Goal: Task Accomplishment & Management: Manage account settings

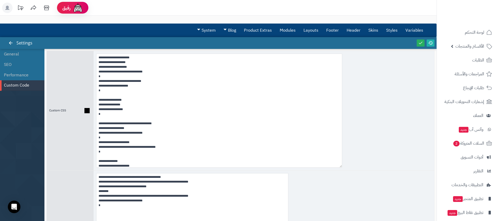
scroll to position [116, 0]
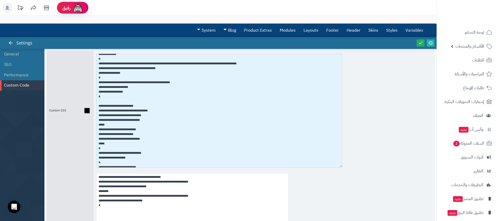
drag, startPoint x: 109, startPoint y: 123, endPoint x: 96, endPoint y: 111, distance: 17.4
click at [96, 111] on div at bounding box center [264, 110] width 340 height 119
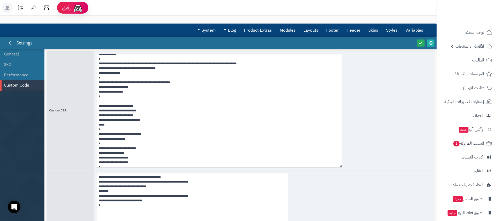
click at [424, 46] on div at bounding box center [425, 43] width 20 height 12
click at [422, 45] on link at bounding box center [420, 42] width 8 height 7
click at [429, 45] on icon at bounding box center [430, 42] width 5 height 5
click at [371, 106] on div at bounding box center [264, 110] width 340 height 119
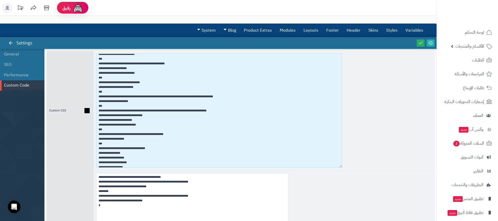
click at [123, 131] on textarea at bounding box center [219, 111] width 246 height 114
drag, startPoint x: 138, startPoint y: 120, endPoint x: 90, endPoint y: 115, distance: 48.1
click at [90, 115] on div "Custom CSS" at bounding box center [240, 110] width 388 height 119
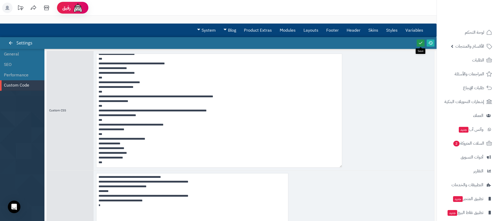
click at [417, 40] on link at bounding box center [420, 42] width 8 height 7
click at [429, 41] on icon at bounding box center [430, 42] width 5 height 5
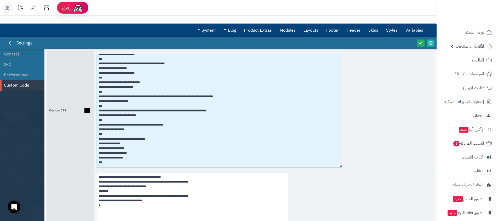
click at [147, 115] on textarea at bounding box center [219, 111] width 246 height 114
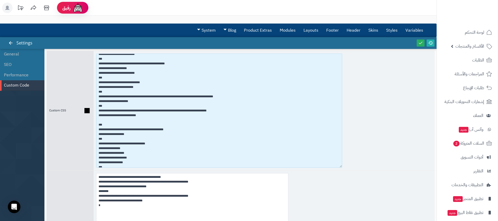
paste textarea "**********"
click at [96, 119] on textarea at bounding box center [219, 111] width 246 height 114
click at [116, 124] on textarea at bounding box center [219, 111] width 246 height 114
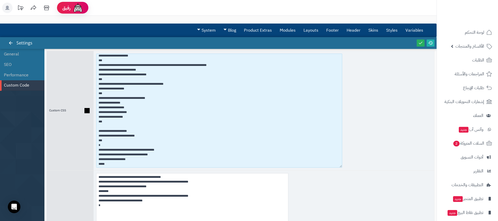
scroll to position [2592, 0]
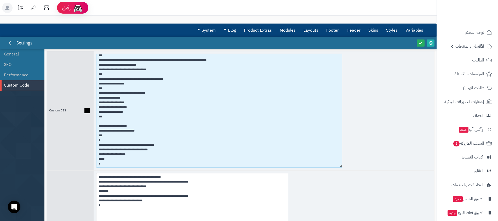
click at [110, 159] on textarea at bounding box center [219, 111] width 246 height 114
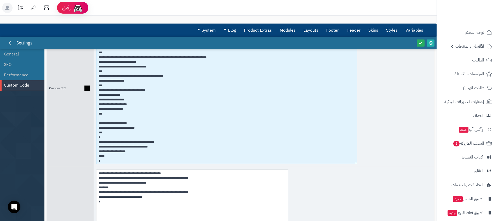
scroll to position [2551, 0]
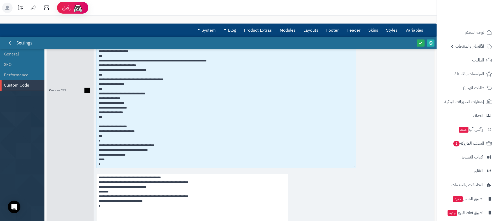
drag, startPoint x: 340, startPoint y: 124, endPoint x: 354, endPoint y: 166, distance: 43.8
click at [354, 166] on textarea at bounding box center [226, 90] width 260 height 155
paste textarea "**********"
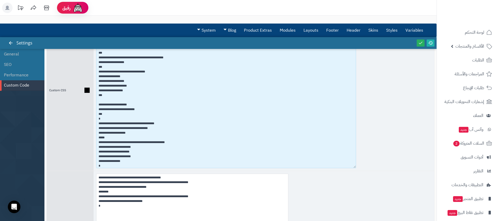
drag, startPoint x: 123, startPoint y: 153, endPoint x: 82, endPoint y: 148, distance: 41.3
click at [82, 148] on div "Custom CSS" at bounding box center [240, 90] width 388 height 161
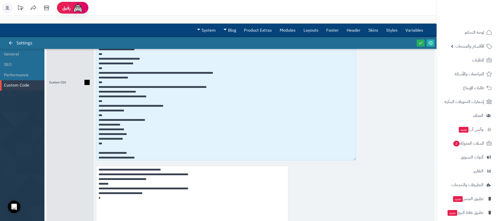
scroll to position [2516, 0]
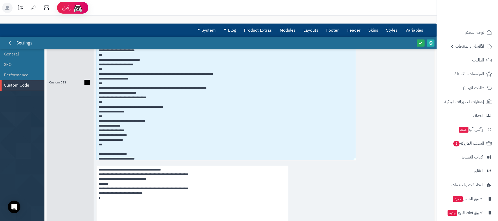
drag, startPoint x: 116, startPoint y: 102, endPoint x: 96, endPoint y: 89, distance: 24.4
click at [96, 89] on div at bounding box center [264, 82] width 340 height 161
click at [171, 100] on textarea at bounding box center [226, 82] width 260 height 155
drag, startPoint x: 154, startPoint y: 100, endPoint x: 104, endPoint y: 100, distance: 49.9
click at [104, 100] on textarea at bounding box center [226, 82] width 260 height 155
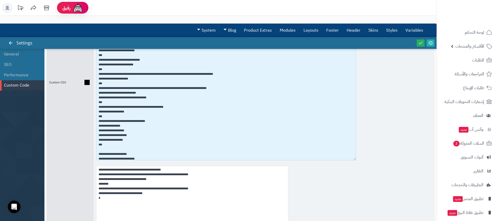
click at [159, 98] on textarea at bounding box center [226, 82] width 260 height 155
drag, startPoint x: 149, startPoint y: 98, endPoint x: 93, endPoint y: 98, distance: 55.6
click at [93, 98] on div "Custom CSS" at bounding box center [240, 82] width 388 height 161
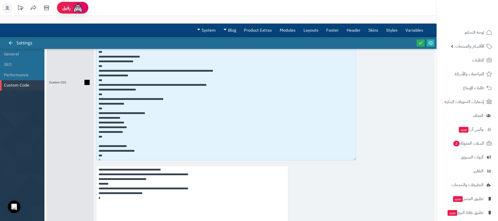
scroll to position [2560, 0]
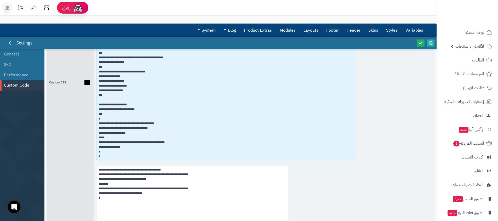
click at [108, 149] on textarea at bounding box center [226, 82] width 260 height 155
paste textarea "**********"
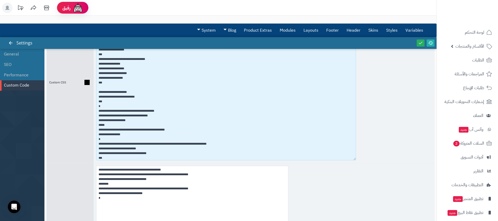
drag, startPoint x: 137, startPoint y: 147, endPoint x: 82, endPoint y: 147, distance: 54.8
click at [82, 147] on div "Custom CSS" at bounding box center [240, 82] width 388 height 161
type textarea "**********"
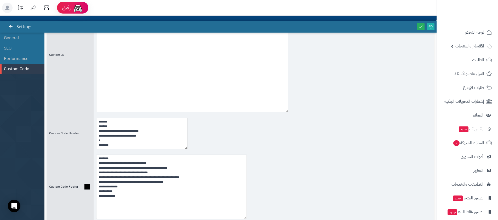
scroll to position [46, 0]
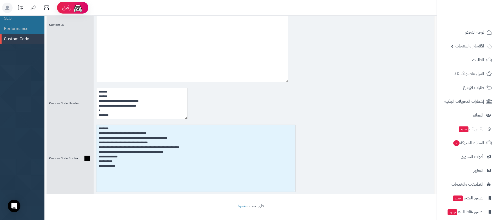
drag, startPoint x: 243, startPoint y: 187, endPoint x: 284, endPoint y: 188, distance: 41.5
click at [284, 188] on textarea "**********" at bounding box center [195, 158] width 199 height 67
click at [185, 148] on textarea "**********" at bounding box center [192, 158] width 192 height 66
drag, startPoint x: 138, startPoint y: 148, endPoint x: 183, endPoint y: 148, distance: 44.7
click at [183, 148] on textarea "**********" at bounding box center [192, 158] width 192 height 66
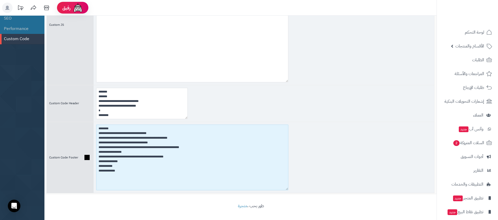
click at [160, 153] on textarea "**********" at bounding box center [192, 158] width 192 height 66
paste textarea "**********"
drag, startPoint x: 114, startPoint y: 138, endPoint x: 140, endPoint y: 138, distance: 26.6
click at [140, 138] on textarea "**********" at bounding box center [192, 158] width 192 height 66
drag, startPoint x: 130, startPoint y: 153, endPoint x: 164, endPoint y: 154, distance: 33.4
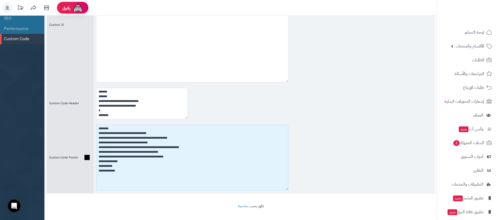
click at [164, 154] on textarea "**********" at bounding box center [192, 158] width 192 height 66
paste textarea
click at [97, 152] on textarea "**********" at bounding box center [192, 158] width 192 height 66
drag, startPoint x: 165, startPoint y: 157, endPoint x: 119, endPoint y: 157, distance: 46.2
click at [119, 157] on textarea "**********" at bounding box center [192, 158] width 192 height 66
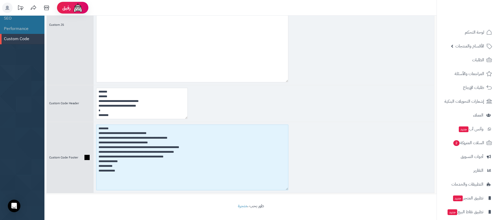
click at [113, 157] on textarea "**********" at bounding box center [192, 158] width 192 height 66
drag, startPoint x: 112, startPoint y: 158, endPoint x: 162, endPoint y: 157, distance: 50.1
click at [162, 157] on textarea "**********" at bounding box center [192, 158] width 192 height 66
click at [163, 157] on textarea "**********" at bounding box center [192, 158] width 192 height 66
paste textarea "**********"
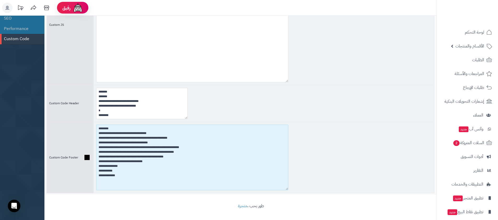
click at [96, 161] on textarea "**********" at bounding box center [192, 158] width 192 height 66
click at [125, 152] on textarea "**********" at bounding box center [192, 158] width 192 height 66
click at [114, 160] on textarea "**********" at bounding box center [192, 158] width 192 height 66
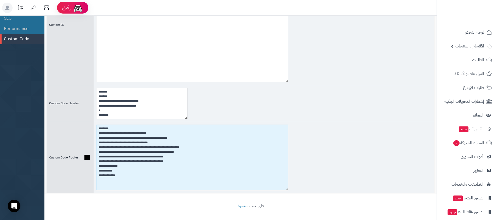
paste textarea
click at [150, 162] on textarea "**********" at bounding box center [192, 158] width 192 height 66
type textarea "**********"
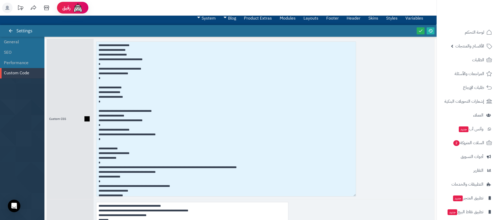
scroll to position [0, 0]
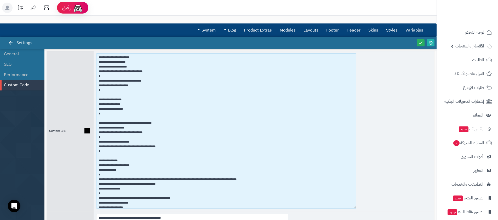
click at [111, 90] on textarea at bounding box center [226, 131] width 260 height 155
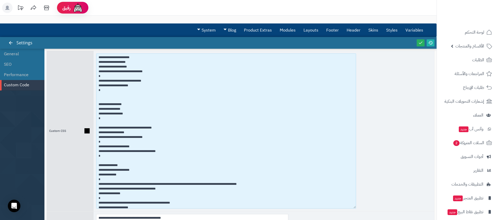
paste textarea "**********"
click at [127, 94] on textarea at bounding box center [226, 131] width 260 height 155
click at [155, 95] on textarea at bounding box center [226, 131] width 260 height 155
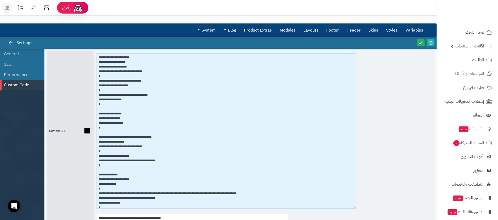
drag, startPoint x: 147, startPoint y: 72, endPoint x: 98, endPoint y: 72, distance: 49.4
click at [98, 72] on textarea at bounding box center [226, 131] width 260 height 155
click at [99, 72] on textarea at bounding box center [226, 131] width 260 height 155
click at [128, 100] on textarea at bounding box center [226, 131] width 260 height 155
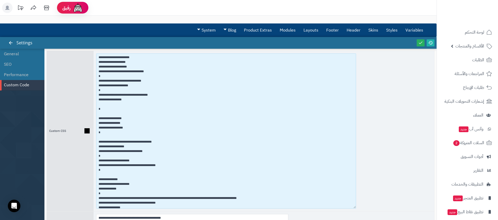
paste textarea "**********"
click at [97, 103] on textarea at bounding box center [226, 131] width 260 height 155
drag, startPoint x: 131, startPoint y: 105, endPoint x: 114, endPoint y: 104, distance: 17.0
click at [114, 104] on textarea at bounding box center [226, 131] width 260 height 155
click at [115, 104] on textarea at bounding box center [226, 131] width 260 height 155
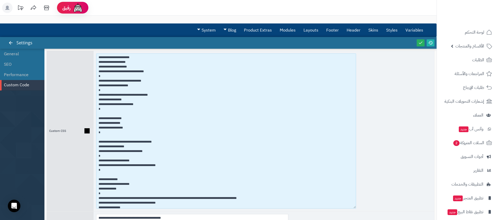
click at [132, 95] on textarea at bounding box center [226, 131] width 260 height 155
drag, startPoint x: 104, startPoint y: 108, endPoint x: 96, endPoint y: 95, distance: 15.1
click at [96, 95] on div at bounding box center [264, 131] width 340 height 161
click at [111, 109] on textarea at bounding box center [226, 131] width 260 height 155
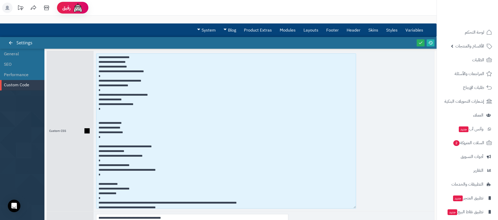
paste textarea "**********"
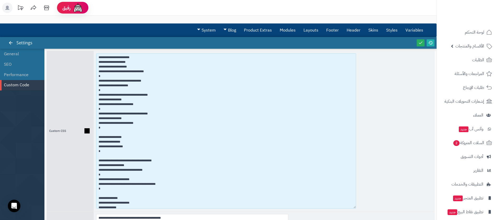
click at [131, 114] on textarea at bounding box center [226, 131] width 260 height 155
drag, startPoint x: 125, startPoint y: 119, endPoint x: 78, endPoint y: 117, distance: 46.8
click at [78, 117] on div "Custom CSS" at bounding box center [240, 131] width 388 height 161
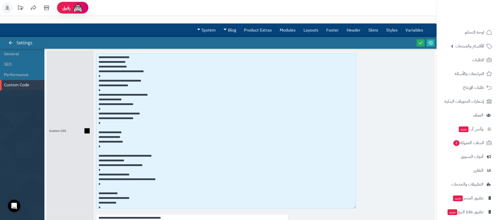
click at [96, 118] on textarea at bounding box center [226, 131] width 260 height 155
click at [124, 119] on textarea at bounding box center [226, 131] width 260 height 155
click at [123, 120] on textarea at bounding box center [226, 131] width 260 height 155
click at [121, 106] on textarea at bounding box center [226, 131] width 260 height 155
click at [128, 115] on textarea at bounding box center [226, 131] width 260 height 155
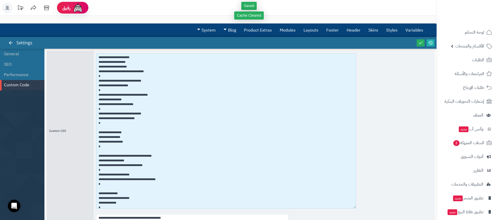
type textarea "**********"
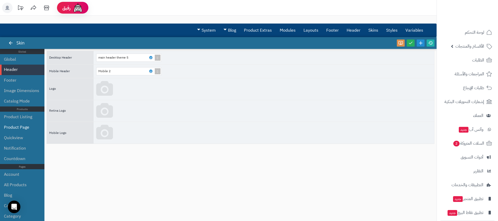
click at [12, 123] on li "Product Page" at bounding box center [22, 127] width 44 height 10
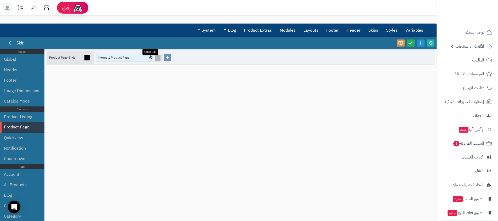
click at [150, 57] on icon at bounding box center [151, 57] width 2 height 2
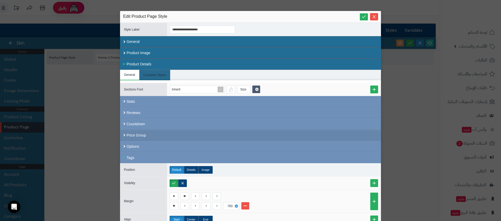
click at [154, 132] on div "Price Group" at bounding box center [250, 135] width 261 height 11
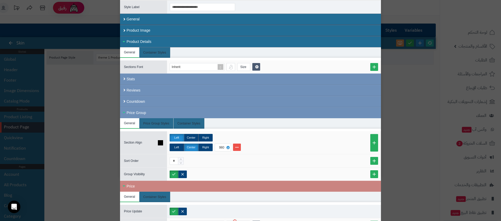
scroll to position [24, 0]
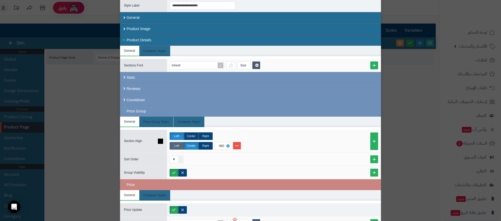
click at [173, 144] on label "Left" at bounding box center [177, 146] width 14 height 8
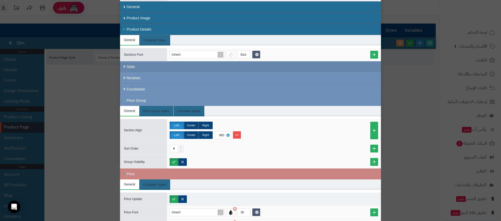
click at [156, 68] on div "Stats" at bounding box center [250, 66] width 261 height 11
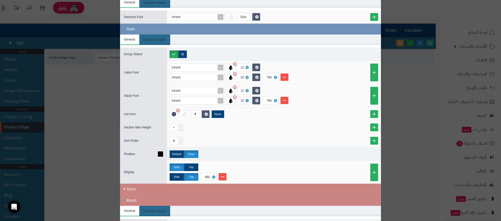
scroll to position [74, 0]
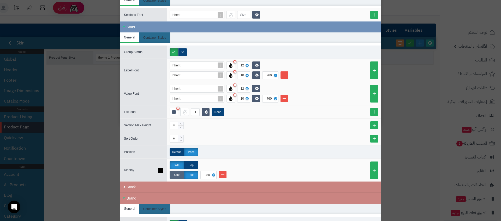
click at [180, 176] on label "Side" at bounding box center [177, 175] width 14 height 8
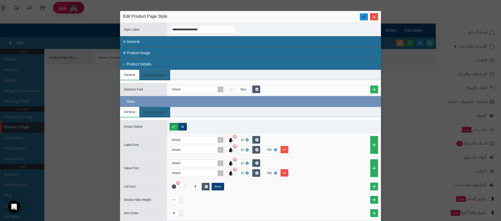
click at [367, 19] on icon at bounding box center [364, 16] width 5 height 5
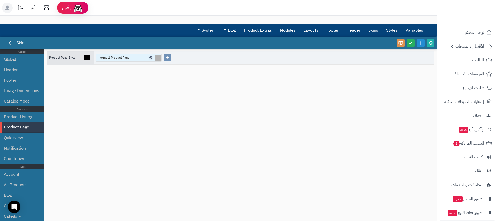
click at [150, 57] on icon at bounding box center [151, 57] width 2 height 2
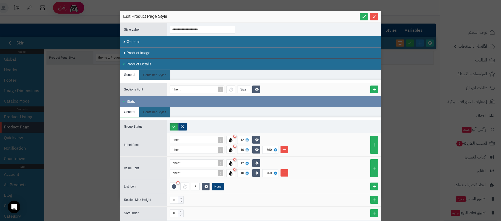
click at [150, 102] on div "Stats" at bounding box center [250, 101] width 261 height 11
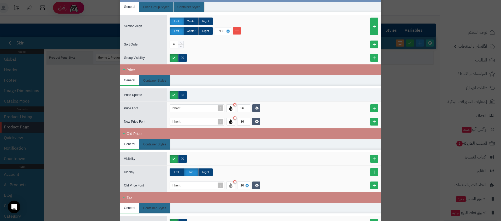
scroll to position [148, 0]
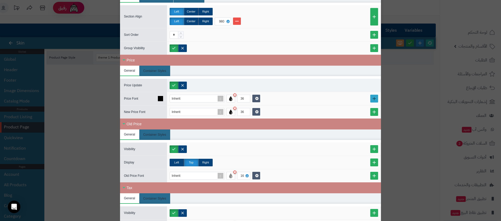
click at [373, 98] on link at bounding box center [375, 99] width 8 height 8
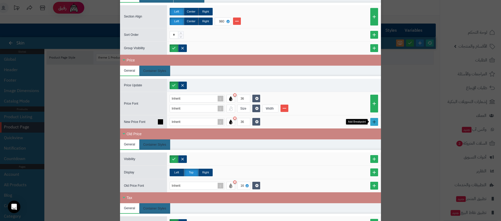
click at [374, 123] on link at bounding box center [375, 122] width 8 height 8
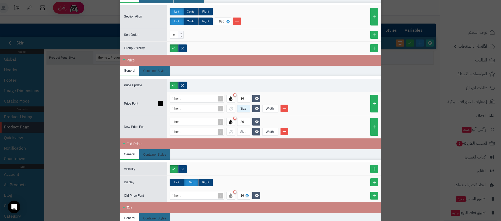
click at [249, 111] on div "Size" at bounding box center [244, 108] width 12 height 7
click at [248, 155] on div "18" at bounding box center [251, 156] width 22 height 5
click at [243, 130] on div "Size" at bounding box center [244, 131] width 12 height 7
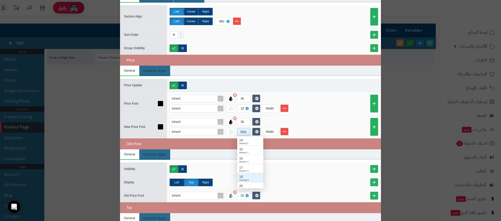
click at [247, 176] on div "18" at bounding box center [251, 176] width 22 height 5
click at [266, 106] on div "Width" at bounding box center [270, 108] width 15 height 7
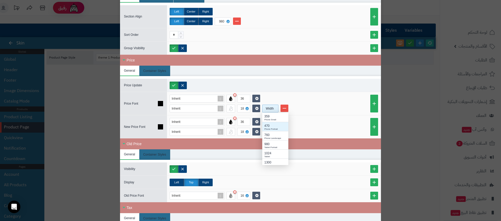
scroll to position [48, 22]
click at [276, 147] on div "Tablet Portrait" at bounding box center [276, 147] width 22 height 3
click at [277, 131] on div "Width" at bounding box center [270, 131] width 15 height 7
click at [272, 167] on div "980" at bounding box center [276, 167] width 22 height 5
click at [308, 164] on div at bounding box center [274, 168] width 214 height 13
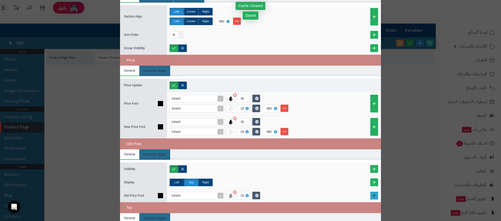
click at [378, 196] on link at bounding box center [375, 195] width 8 height 8
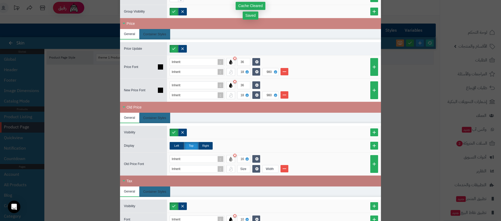
scroll to position [189, 0]
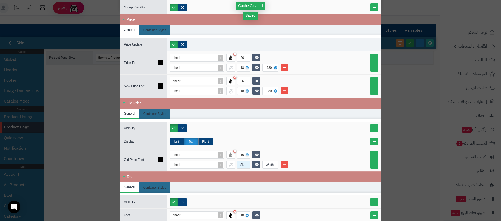
click at [243, 165] on div "Size" at bounding box center [244, 164] width 12 height 7
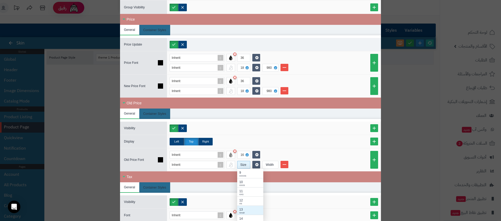
click at [245, 207] on div "13" at bounding box center [251, 209] width 22 height 5
click at [272, 165] on div "Width" at bounding box center [270, 164] width 15 height 7
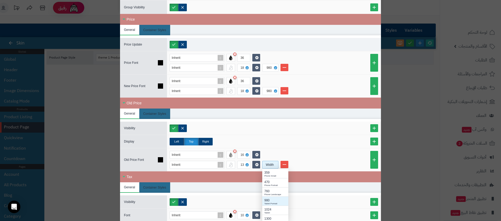
click at [272, 198] on div "980" at bounding box center [276, 200] width 22 height 5
drag, startPoint x: 337, startPoint y: 143, endPoint x: 308, endPoint y: 138, distance: 30.1
click at [337, 142] on div "Left Top Right" at bounding box center [274, 142] width 209 height 8
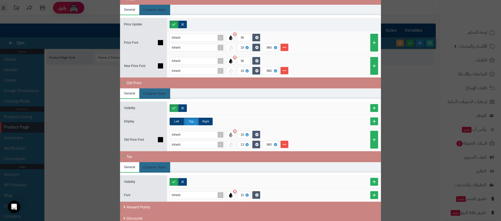
scroll to position [182, 0]
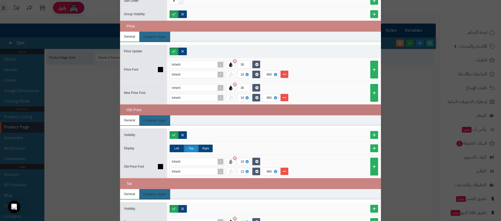
click at [149, 107] on div "Old Price" at bounding box center [250, 109] width 261 height 11
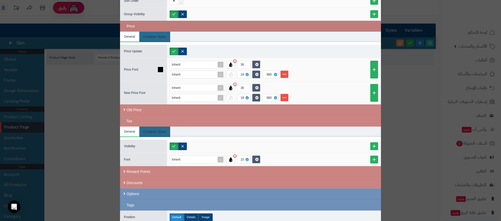
click at [134, 28] on div "Price" at bounding box center [250, 26] width 261 height 11
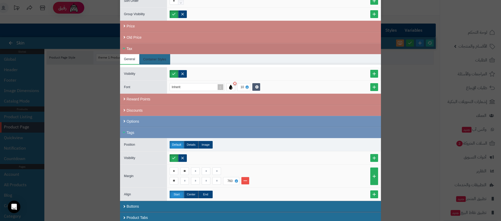
click at [136, 45] on div "Tax" at bounding box center [250, 48] width 261 height 11
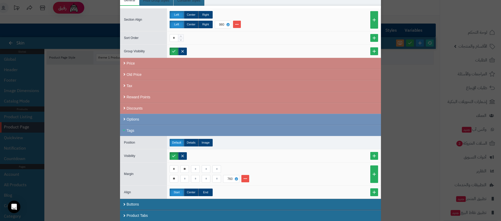
scroll to position [6, 0]
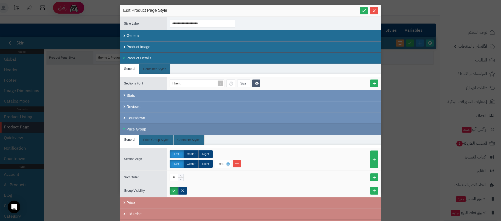
click at [135, 128] on div "Price Group" at bounding box center [250, 129] width 261 height 11
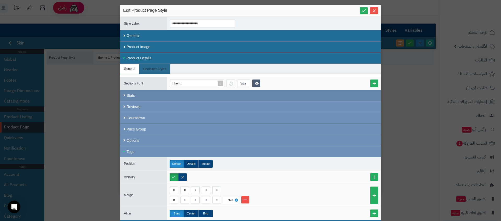
click at [138, 97] on div "Stats" at bounding box center [250, 95] width 261 height 11
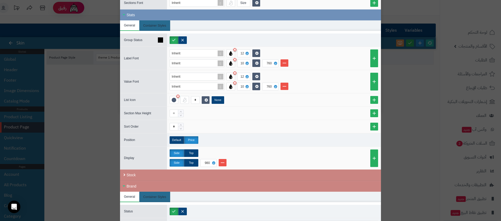
scroll to position [145, 0]
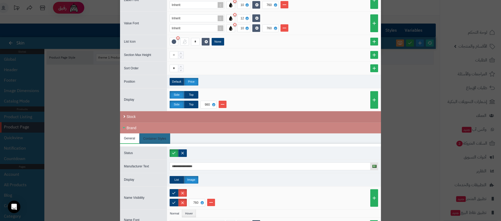
click at [152, 115] on div "Stock" at bounding box center [250, 116] width 261 height 11
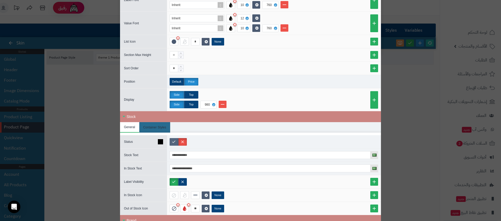
click at [172, 139] on label at bounding box center [174, 142] width 9 height 8
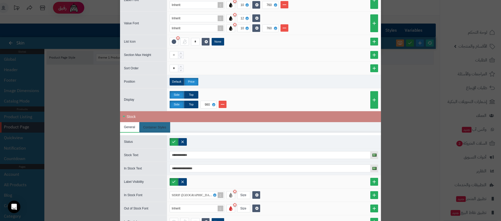
click at [60, 80] on div "**********" at bounding box center [250, 110] width 501 height 221
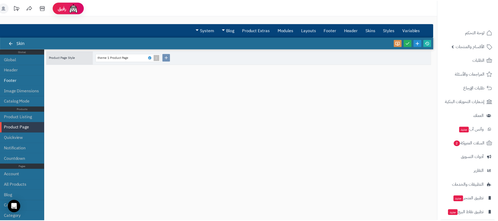
scroll to position [0, 0]
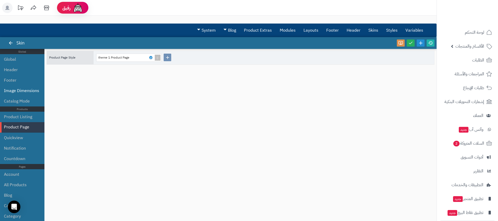
click at [16, 91] on li "Image Dimensions" at bounding box center [22, 90] width 44 height 10
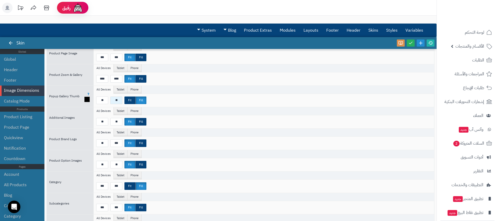
scroll to position [31, 0]
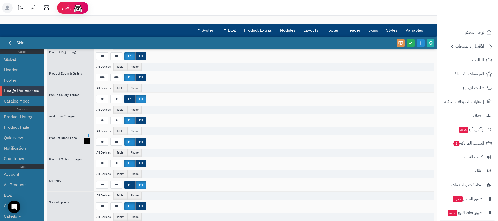
click at [135, 134] on li "Phone" at bounding box center [134, 131] width 14 height 8
click at [108, 141] on input at bounding box center [102, 142] width 12 height 8
type input "**"
click at [113, 141] on input at bounding box center [116, 142] width 12 height 8
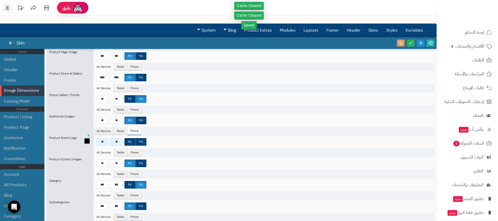
type input "**"
click at [100, 143] on input "**" at bounding box center [102, 142] width 12 height 8
type input "**"
click at [113, 143] on input "**" at bounding box center [116, 142] width 12 height 8
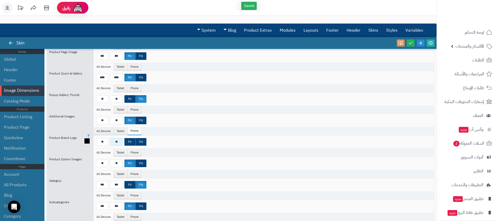
click at [113, 143] on input "**" at bounding box center [116, 142] width 12 height 8
type input "**"
click at [130, 143] on label "Fit" at bounding box center [129, 142] width 11 height 8
click at [26, 130] on li "Product Page" at bounding box center [22, 127] width 44 height 10
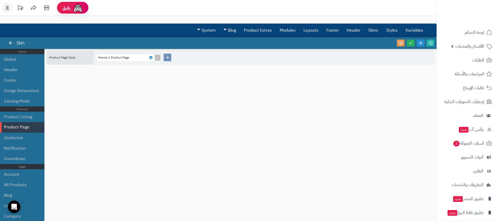
scroll to position [0, 0]
click at [153, 56] on div "theme 1 Product Page" at bounding box center [126, 57] width 57 height 7
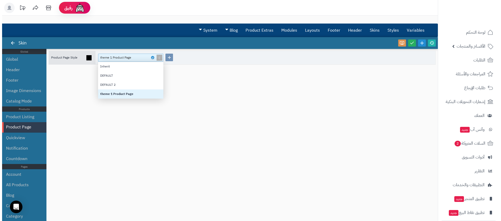
scroll to position [33, 61]
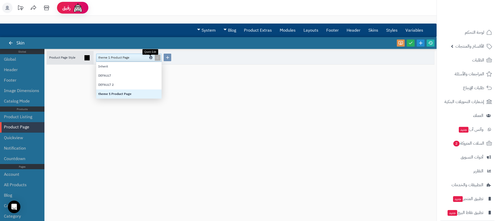
click at [151, 58] on icon at bounding box center [151, 57] width 2 height 2
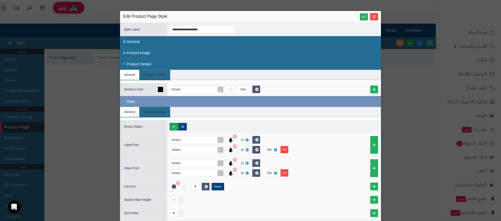
drag, startPoint x: 142, startPoint y: 102, endPoint x: 142, endPoint y: 91, distance: 10.7
click at [142, 101] on div "Stats" at bounding box center [250, 101] width 261 height 11
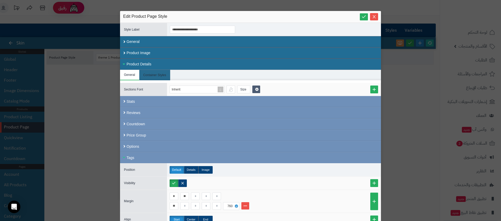
click at [148, 65] on div "Product Details" at bounding box center [250, 64] width 261 height 11
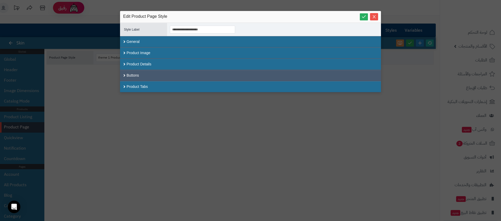
click at [147, 73] on div "Buttons" at bounding box center [250, 75] width 261 height 11
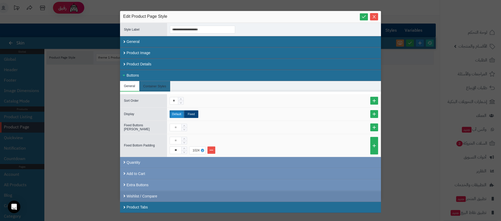
click at [166, 195] on div "Wishlist / Compare" at bounding box center [250, 195] width 261 height 11
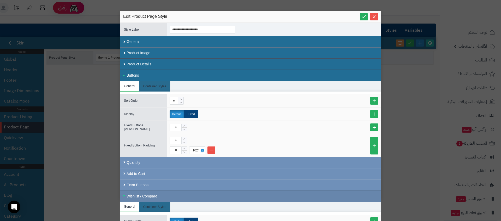
click at [166, 195] on div "Wishlist / Compare" at bounding box center [250, 195] width 261 height 11
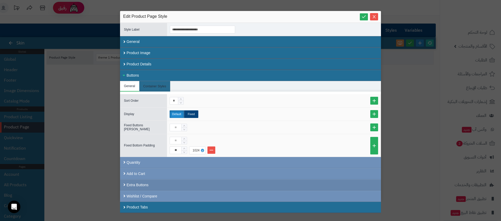
click at [166, 187] on div "Extra Buttons" at bounding box center [250, 184] width 261 height 11
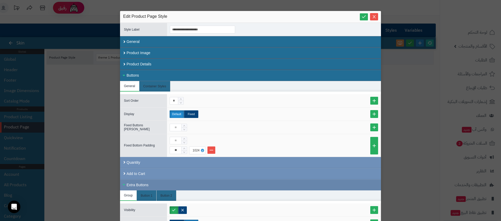
scroll to position [114, 0]
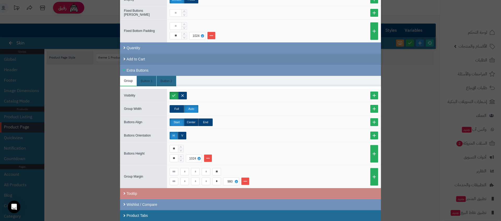
click at [173, 60] on div "Add to Cart" at bounding box center [250, 59] width 261 height 11
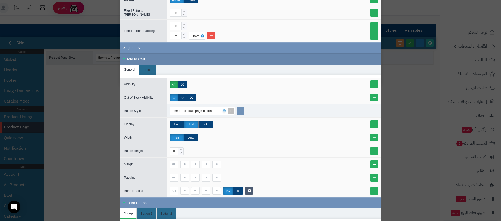
click at [173, 59] on div "Add to Cart" at bounding box center [250, 59] width 261 height 11
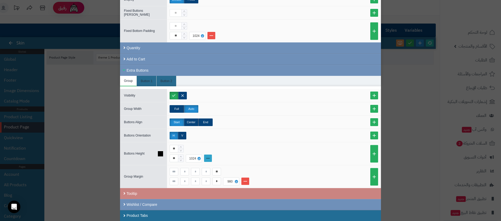
click at [209, 158] on link at bounding box center [208, 157] width 8 height 7
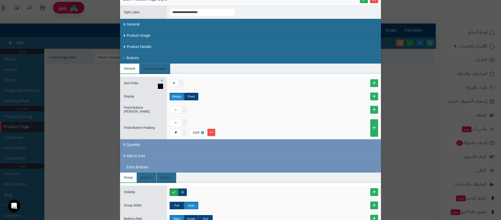
scroll to position [0, 0]
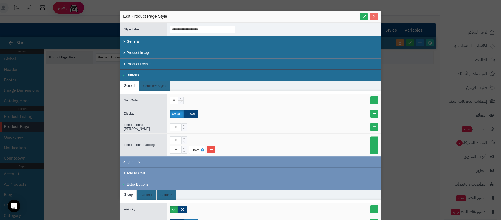
click at [374, 16] on span "Close" at bounding box center [374, 16] width 8 height 4
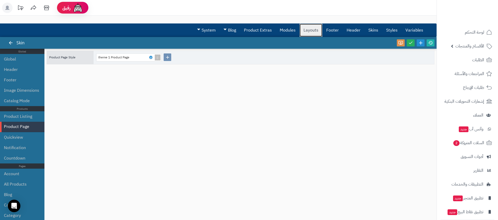
click at [314, 32] on link "Layouts" at bounding box center [310, 30] width 23 height 13
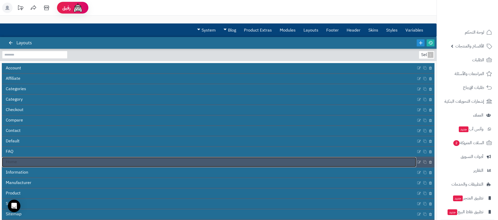
click at [19, 165] on link "Home" at bounding box center [209, 162] width 414 height 10
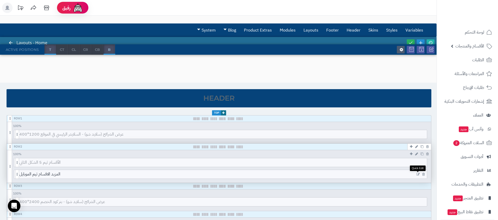
click at [418, 174] on icon at bounding box center [417, 175] width 3 height 4
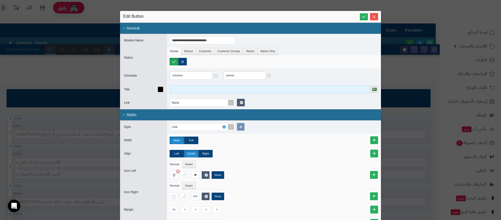
click at [200, 92] on input at bounding box center [270, 90] width 201 height 8
paste input "**********"
type input "**********"
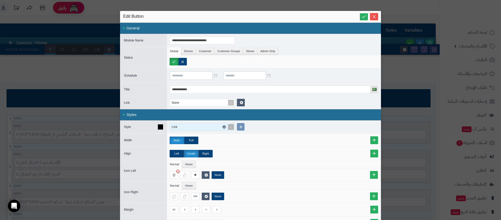
click at [225, 126] on link at bounding box center [224, 127] width 3 height 3
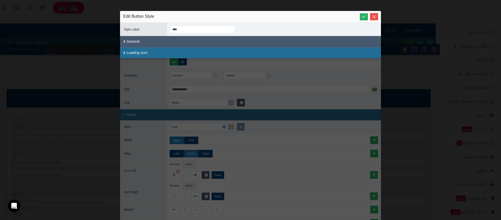
click at [144, 40] on div "General" at bounding box center [250, 41] width 261 height 11
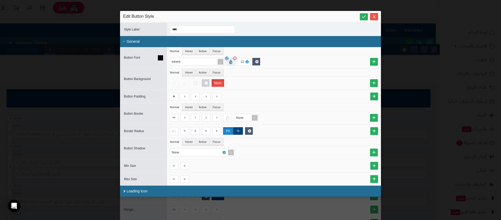
click at [235, 63] on div at bounding box center [231, 62] width 9 height 8
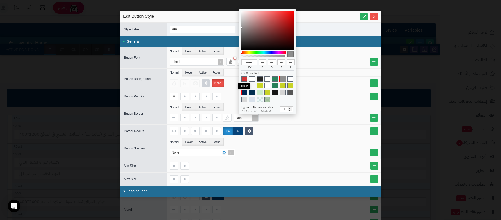
click at [245, 92] on span at bounding box center [245, 92] width 6 height 5
type input "******"
type input "*"
type input "**"
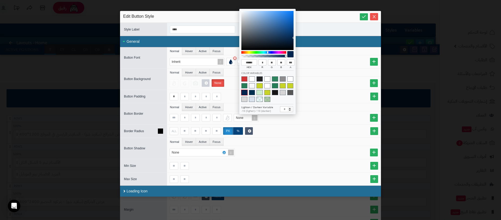
click at [276, 126] on div "ALL px %" at bounding box center [274, 131] width 214 height 13
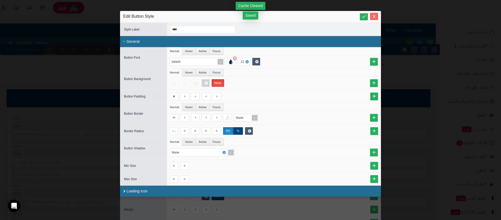
click at [372, 17] on span "Close" at bounding box center [374, 16] width 8 height 4
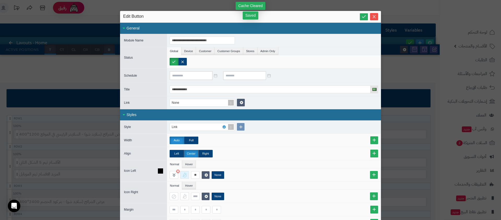
click at [186, 176] on div at bounding box center [184, 175] width 9 height 8
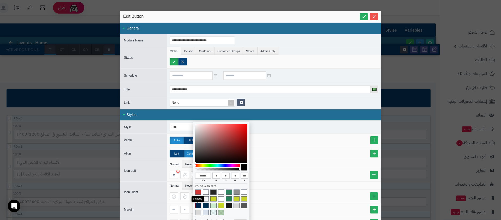
click at [198, 205] on span at bounding box center [198, 205] width 6 height 5
type input "******"
type input "**"
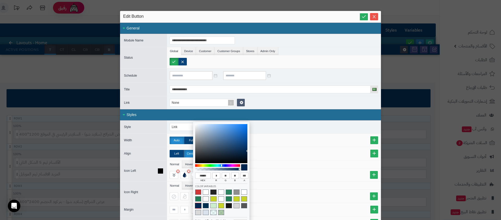
click at [286, 175] on div "** None" at bounding box center [275, 175] width 211 height 8
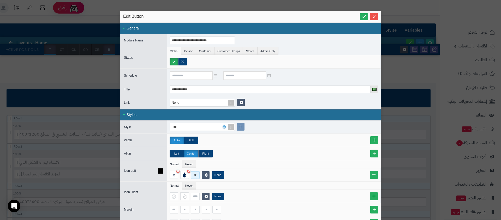
click at [196, 178] on input "**" at bounding box center [195, 176] width 9 height 8
type input "*"
type input "**"
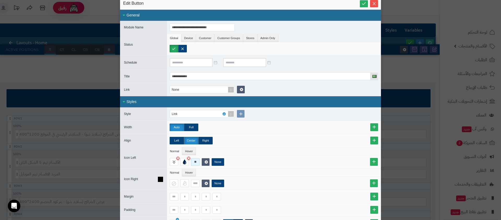
scroll to position [15, 0]
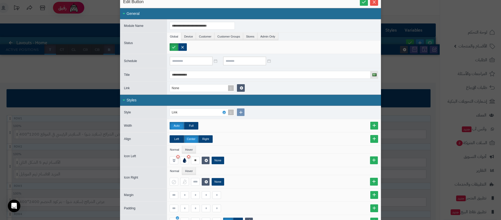
click at [425, 56] on div "**********" at bounding box center [250, 110] width 501 height 220
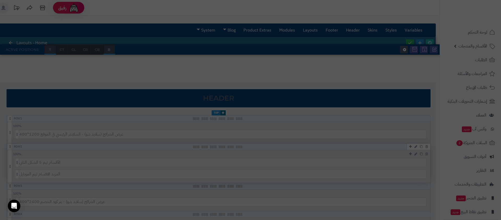
scroll to position [0, 0]
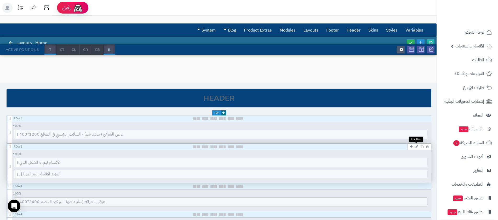
click at [416, 148] on icon at bounding box center [416, 146] width 3 height 3
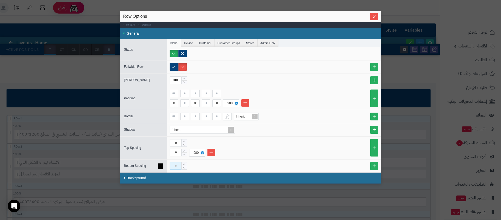
click at [178, 167] on input at bounding box center [176, 166] width 12 height 8
click at [373, 165] on link at bounding box center [375, 166] width 8 height 8
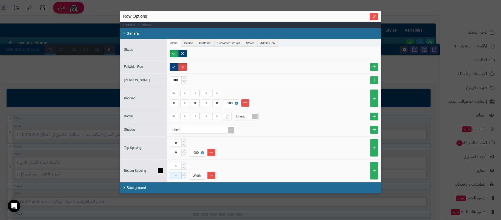
click at [172, 176] on input at bounding box center [176, 176] width 12 height 8
type input "**"
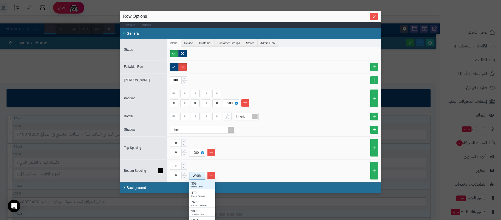
scroll to position [12, 0]
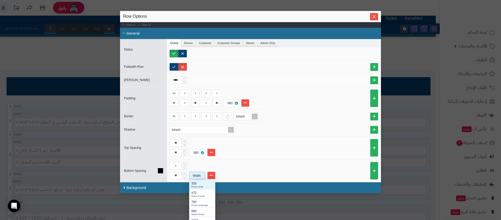
click at [199, 175] on div "Width" at bounding box center [197, 175] width 15 height 7
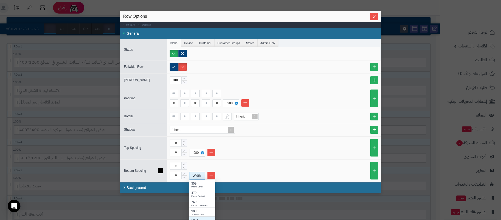
scroll to position [84, 0]
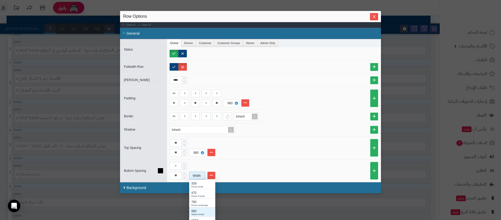
click at [205, 213] on div "Tablet Portrait" at bounding box center [202, 214] width 22 height 3
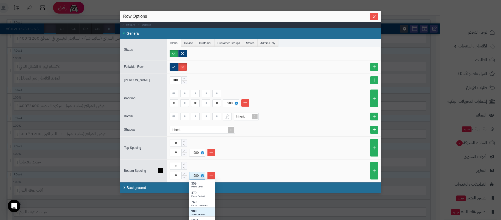
scroll to position [4, 4]
drag, startPoint x: 306, startPoint y: 167, endPoint x: 305, endPoint y: 162, distance: 5.0
click at [305, 163] on div "** 980" at bounding box center [274, 170] width 209 height 17
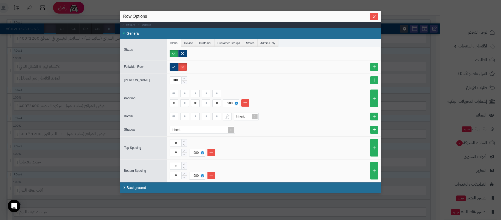
click at [373, 14] on button "Close" at bounding box center [374, 16] width 8 height 7
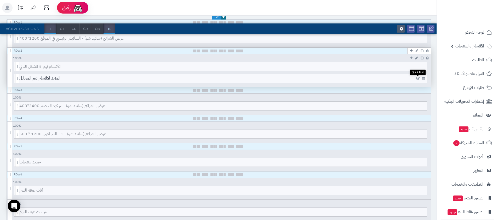
click at [417, 77] on icon at bounding box center [417, 79] width 3 height 4
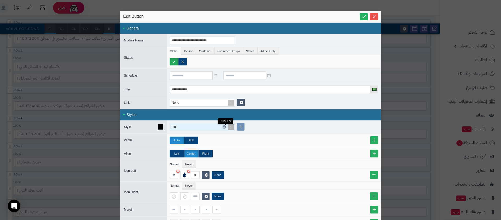
click at [225, 126] on icon at bounding box center [224, 127] width 2 height 2
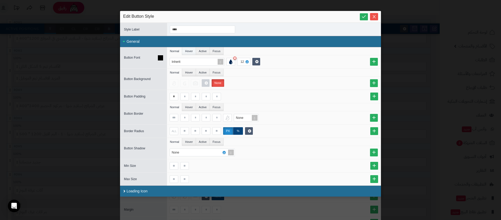
click at [194, 50] on li "Hover" at bounding box center [189, 51] width 14 height 8
click at [230, 63] on div at bounding box center [231, 62] width 9 height 8
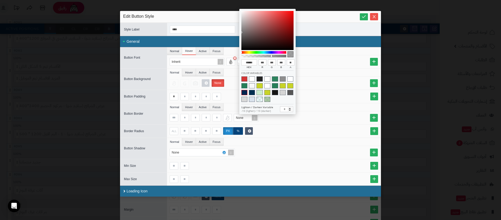
click at [243, 92] on span at bounding box center [245, 92] width 6 height 5
type input "******"
type input "*"
type input "**"
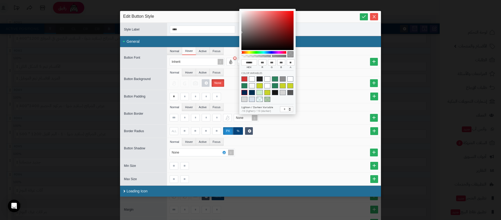
type input "***"
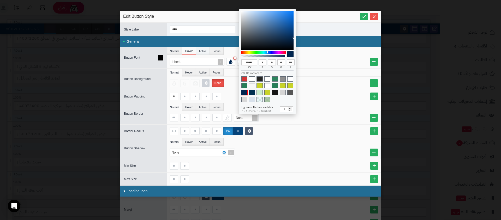
click at [202, 50] on li "Active" at bounding box center [203, 51] width 14 height 8
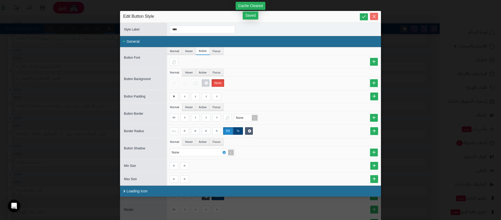
click at [375, 17] on icon "Close" at bounding box center [374, 16] width 4 height 4
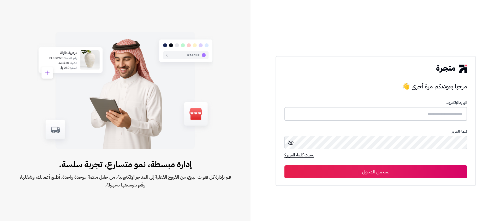
click at [414, 120] on input "text" at bounding box center [376, 114] width 183 height 14
type input "**********"
click at [401, 170] on button "تسجيل الدخول" at bounding box center [376, 171] width 183 height 13
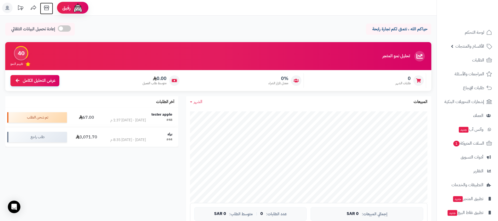
click at [46, 9] on icon at bounding box center [46, 8] width 10 height 10
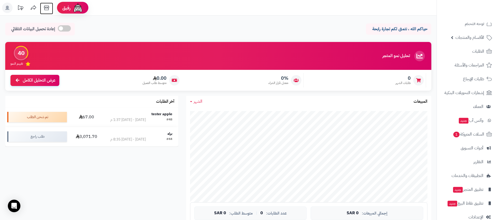
scroll to position [19, 0]
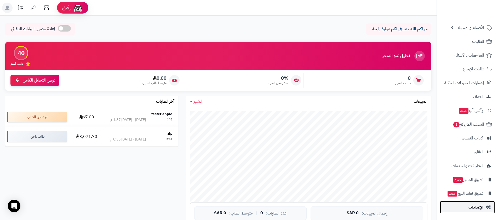
click at [466, 207] on link "الإعدادات" at bounding box center [467, 207] width 55 height 13
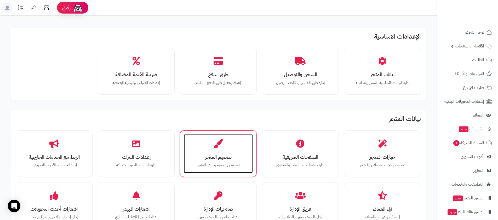
click at [208, 168] on p "تخصيص تصميم وشكل المتجر" at bounding box center [218, 166] width 59 height 6
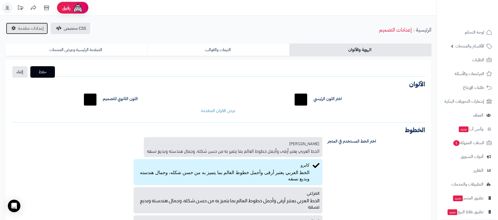
click at [38, 30] on span "إعدادات متقدمة" at bounding box center [31, 28] width 26 height 6
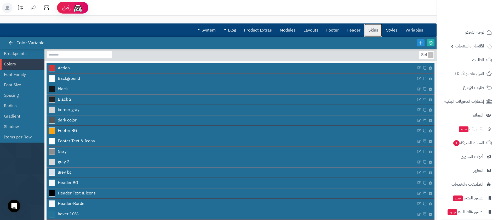
click at [369, 30] on link "Skins" at bounding box center [373, 30] width 18 height 13
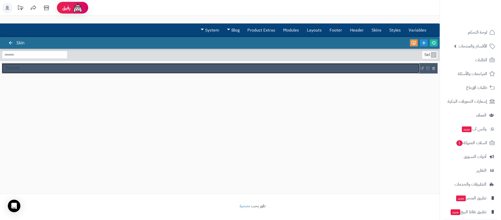
click at [236, 70] on link "Default" at bounding box center [211, 68] width 418 height 10
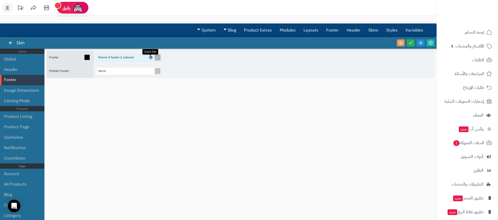
click at [150, 57] on icon at bounding box center [151, 57] width 2 height 2
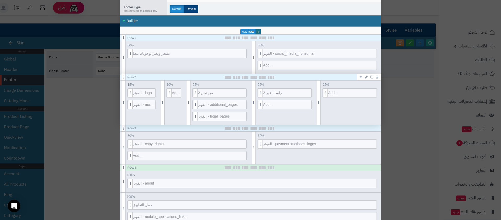
scroll to position [108, 0]
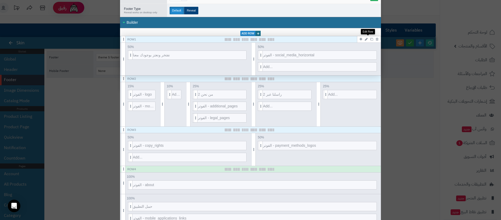
click at [368, 38] on icon at bounding box center [366, 39] width 3 height 3
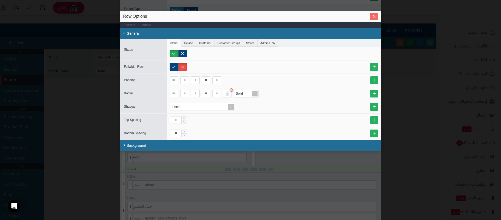
click at [373, 17] on icon "Close" at bounding box center [374, 16] width 3 height 3
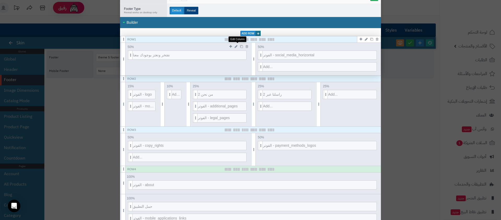
click at [238, 47] on icon at bounding box center [236, 46] width 3 height 3
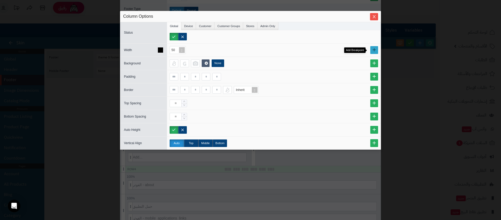
click at [375, 51] on link at bounding box center [375, 50] width 8 height 8
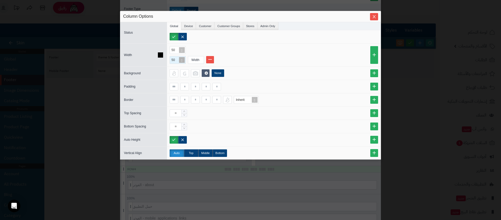
click at [183, 59] on span at bounding box center [181, 59] width 7 height 7
drag, startPoint x: 176, startPoint y: 68, endPoint x: 179, endPoint y: 66, distance: 3.9
click at [176, 68] on div "100" at bounding box center [178, 68] width 16 height 9
click at [192, 60] on div "Width" at bounding box center [195, 59] width 15 height 7
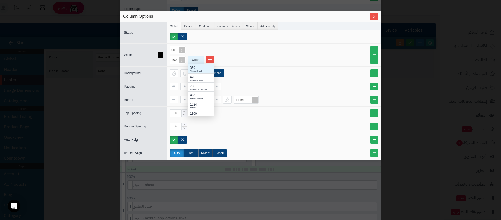
scroll to position [48, 22]
click at [194, 92] on div "980 Tablet Portrait" at bounding box center [201, 96] width 26 height 9
click at [374, 17] on icon "Close" at bounding box center [374, 16] width 3 height 3
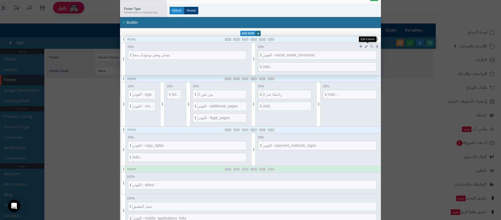
click at [368, 46] on icon at bounding box center [366, 46] width 3 height 3
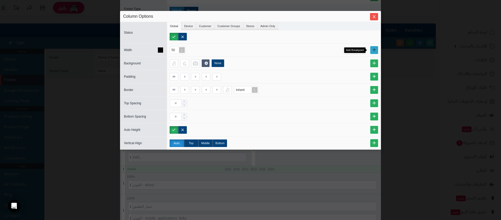
click at [373, 48] on link at bounding box center [375, 50] width 8 height 8
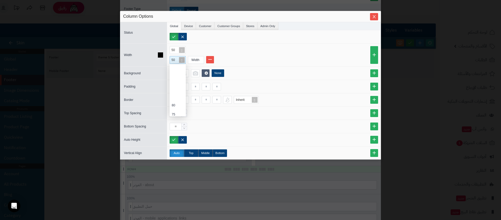
click at [182, 58] on span at bounding box center [181, 59] width 7 height 7
click at [173, 69] on div "100" at bounding box center [178, 68] width 16 height 9
click at [193, 61] on div "Width" at bounding box center [195, 59] width 15 height 7
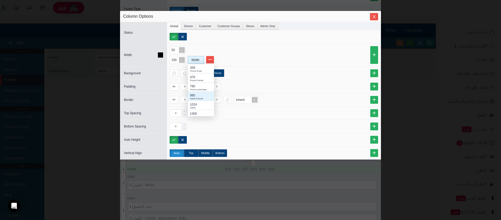
click at [201, 94] on div "980 Tablet Portrait" at bounding box center [201, 96] width 26 height 9
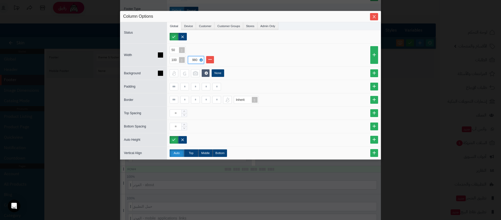
click at [288, 68] on div "None" at bounding box center [274, 73] width 214 height 13
click at [375, 19] on button "Close" at bounding box center [374, 16] width 8 height 7
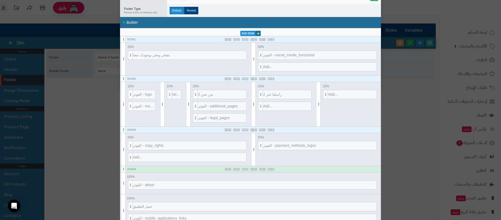
click at [109, 64] on div "**********" at bounding box center [250, 110] width 501 height 220
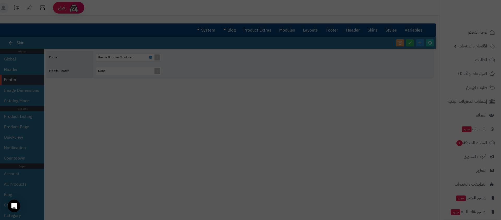
scroll to position [0, 0]
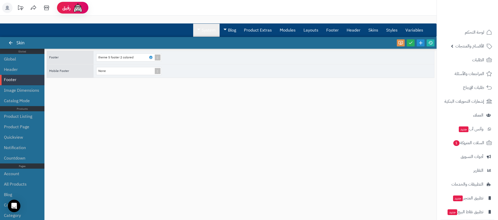
click at [197, 31] on link "System" at bounding box center [206, 30] width 26 height 13
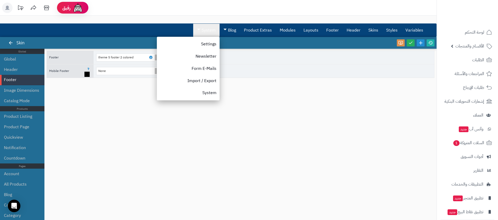
drag, startPoint x: 256, startPoint y: 86, endPoint x: 170, endPoint y: 66, distance: 88.9
click at [254, 86] on div "Footer theme 5 footer 2 colored Mobile Footer None" at bounding box center [240, 132] width 388 height 162
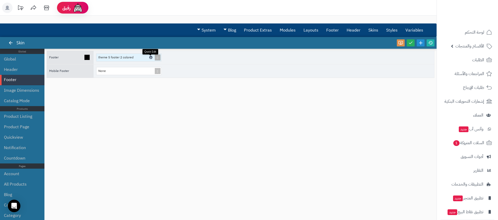
click at [150, 57] on icon at bounding box center [151, 57] width 2 height 2
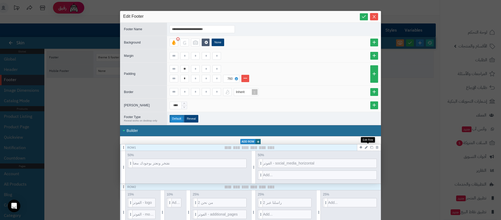
click at [367, 148] on icon at bounding box center [366, 147] width 3 height 3
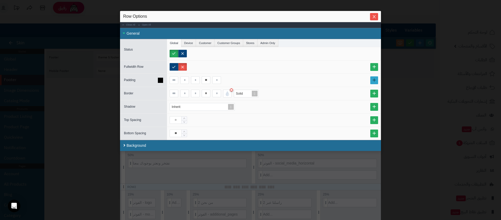
click at [377, 81] on link at bounding box center [375, 81] width 8 height 8
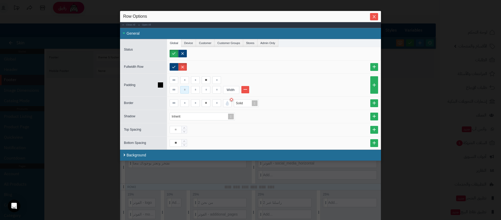
click at [186, 88] on input at bounding box center [184, 90] width 9 height 8
type input "**"
click at [208, 89] on input at bounding box center [206, 90] width 9 height 8
type input "**"
click at [229, 90] on div "Width" at bounding box center [231, 89] width 15 height 7
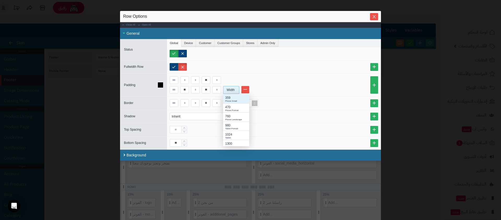
scroll to position [48, 22]
drag, startPoint x: 236, startPoint y: 134, endPoint x: 234, endPoint y: 127, distance: 7.5
click at [234, 127] on div "359 Phone Small 470 Phone Portrait 760 Phone Landscape 980 Tablet Portrait 1024…" at bounding box center [236, 126] width 26 height 64
click at [234, 127] on div "980" at bounding box center [236, 125] width 22 height 5
click at [299, 118] on div "Inherit" at bounding box center [274, 117] width 209 height 8
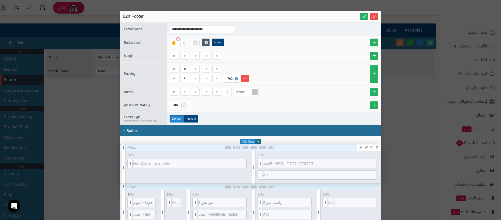
click at [368, 148] on icon at bounding box center [366, 147] width 3 height 3
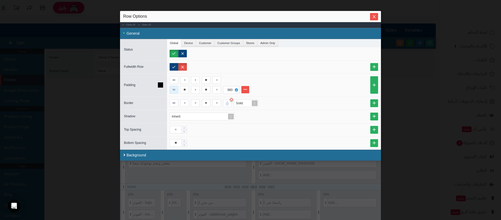
click at [177, 90] on input at bounding box center [174, 90] width 9 height 8
type input "**"
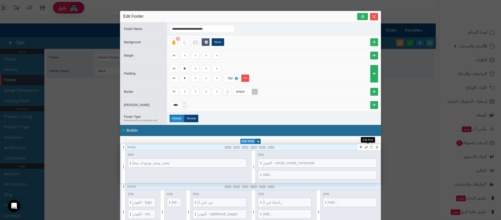
click at [368, 147] on icon at bounding box center [366, 147] width 3 height 3
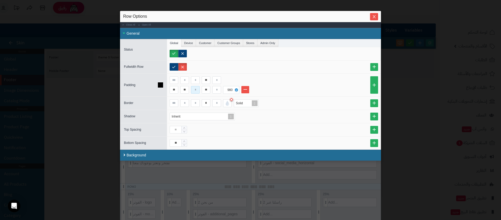
click at [192, 90] on input at bounding box center [195, 90] width 9 height 8
type input "**"
click at [219, 92] on input at bounding box center [217, 90] width 9 height 8
type input "**"
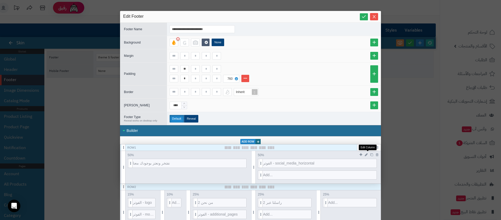
click at [367, 155] on icon at bounding box center [366, 154] width 3 height 3
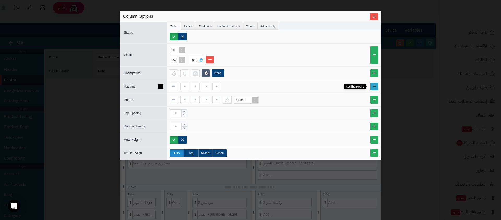
click at [375, 88] on link at bounding box center [375, 87] width 8 height 8
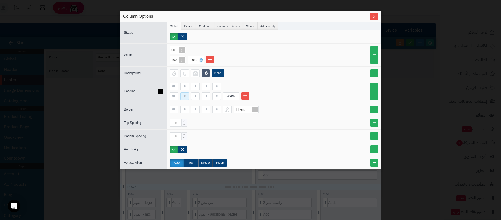
click at [184, 97] on input at bounding box center [184, 96] width 9 height 8
type input "**"
click at [232, 95] on div "Width" at bounding box center [231, 96] width 15 height 7
click at [232, 135] on div "Tablet Portrait" at bounding box center [236, 135] width 22 height 3
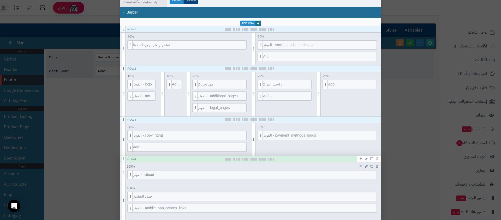
scroll to position [119, 0]
click at [368, 165] on icon at bounding box center [366, 166] width 3 height 3
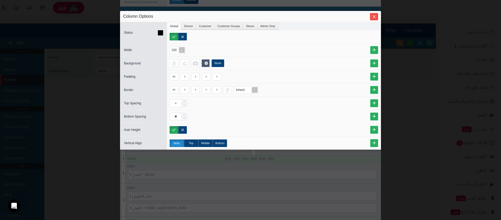
click at [187, 37] on div at bounding box center [275, 37] width 211 height 8
click at [186, 37] on label at bounding box center [182, 37] width 9 height 8
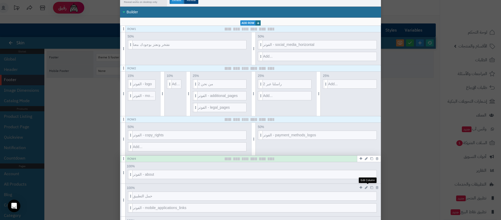
click at [368, 186] on icon at bounding box center [366, 187] width 3 height 3
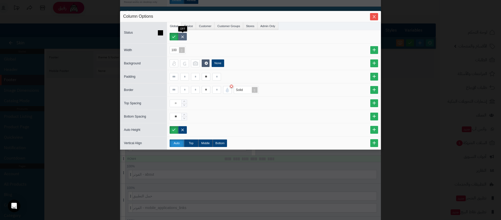
click at [183, 37] on label at bounding box center [182, 37] width 9 height 8
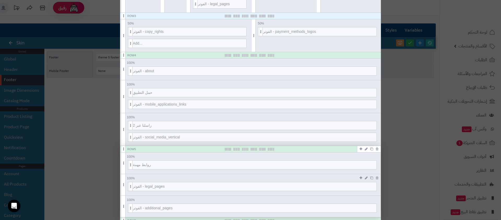
scroll to position [232, 0]
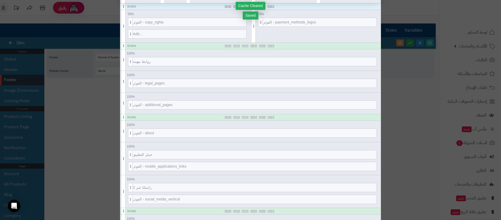
drag, startPoint x: 125, startPoint y: 139, endPoint x: 300, endPoint y: 0, distance: 223.2
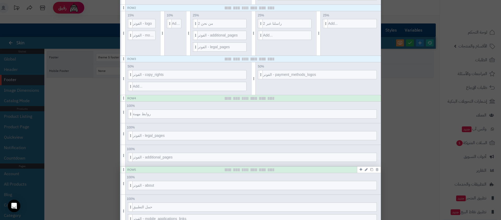
scroll to position [176, 0]
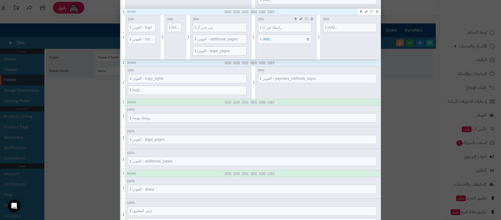
click at [278, 41] on span "Add..." at bounding box center [287, 39] width 49 height 9
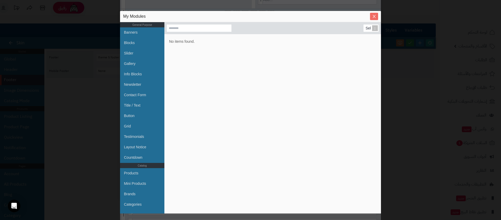
click at [373, 16] on icon "Close" at bounding box center [374, 16] width 4 height 4
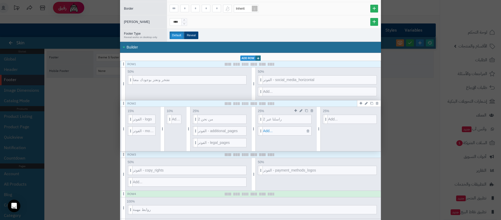
scroll to position [84, 0]
click at [300, 130] on span "Add..." at bounding box center [287, 131] width 49 height 9
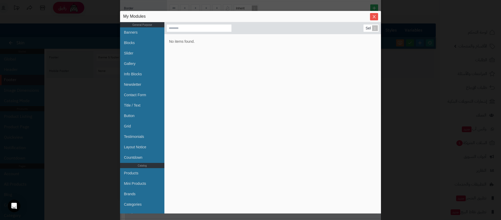
click at [380, 15] on div "My Modules" at bounding box center [250, 16] width 261 height 11
click at [375, 17] on icon "Close" at bounding box center [374, 16] width 4 height 4
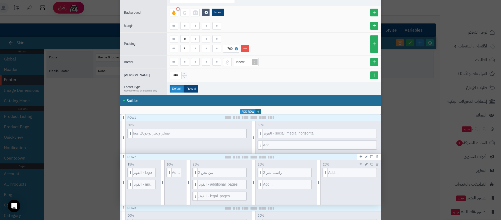
scroll to position [48, 0]
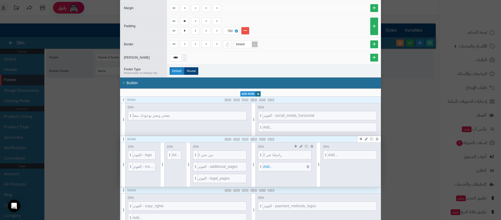
click at [273, 165] on span "Add..." at bounding box center [287, 167] width 49 height 9
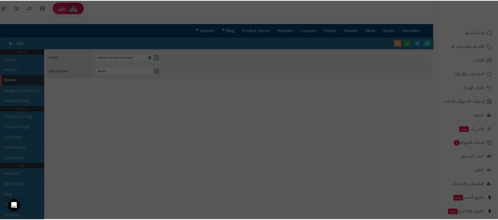
scroll to position [0, 0]
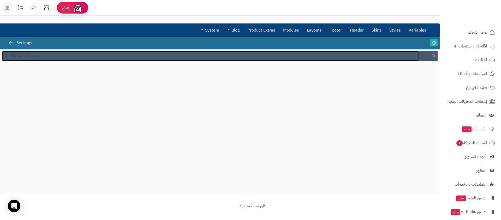
click at [227, 56] on link "صيدليات مركز الدواء" at bounding box center [211, 56] width 418 height 10
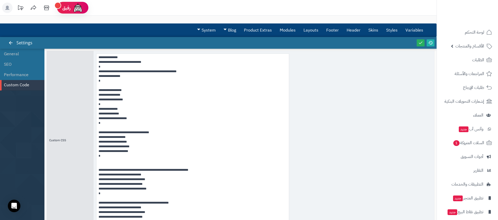
drag, startPoint x: 185, startPoint y: 82, endPoint x: 287, endPoint y: 226, distance: 175.8
click at [287, 220] on html "رفيق ! الطلبات معالجة مكتمل إرجاع المنتجات العملاء المتواجدون الان 6 عملاء منتظ…" at bounding box center [249, 110] width 498 height 220
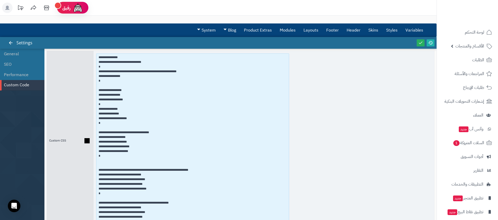
click at [97, 57] on textarea at bounding box center [192, 141] width 193 height 175
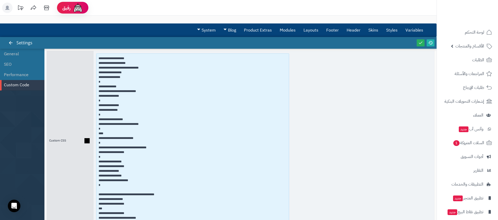
scroll to position [2158, 0]
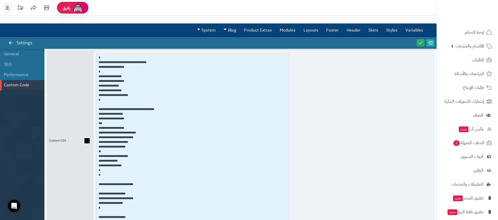
click at [176, 110] on textarea at bounding box center [192, 141] width 193 height 175
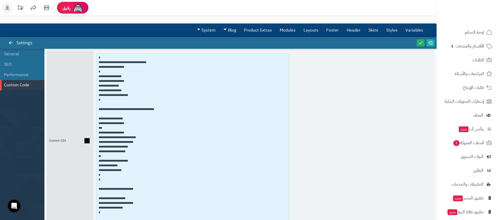
paste textarea "**********"
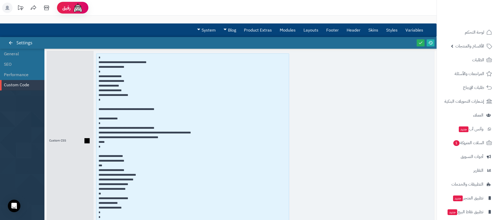
drag, startPoint x: 104, startPoint y: 122, endPoint x: 96, endPoint y: 118, distance: 8.8
click at [96, 118] on textarea at bounding box center [192, 141] width 193 height 175
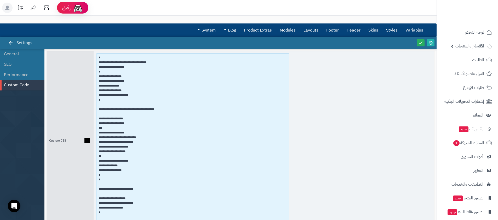
paste textarea "**********"
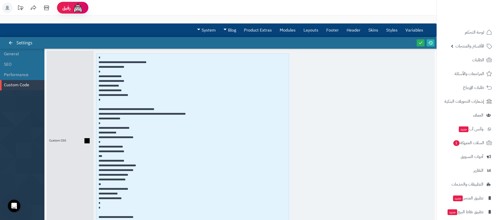
drag, startPoint x: 132, startPoint y: 127, endPoint x: 69, endPoint y: 117, distance: 63.3
click at [69, 117] on div "Custom CSS" at bounding box center [240, 141] width 388 height 180
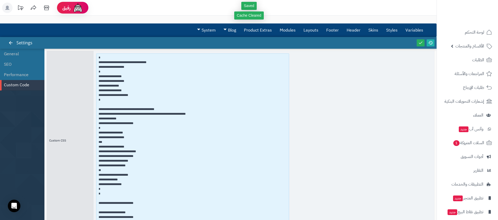
type textarea "**********"
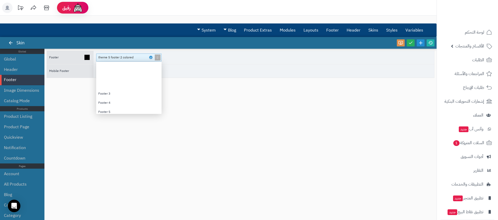
click at [151, 59] on div "theme 5 footer 2 colored" at bounding box center [126, 57] width 57 height 7
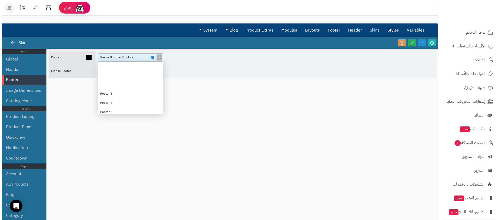
scroll to position [48, 61]
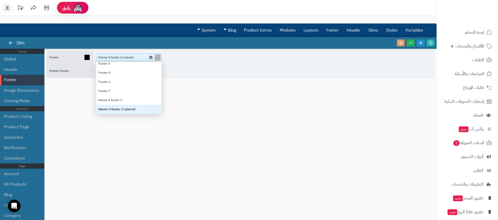
click at [151, 57] on icon at bounding box center [151, 57] width 2 height 2
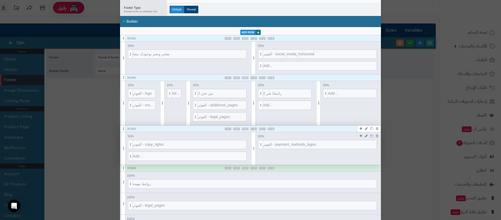
scroll to position [114, 0]
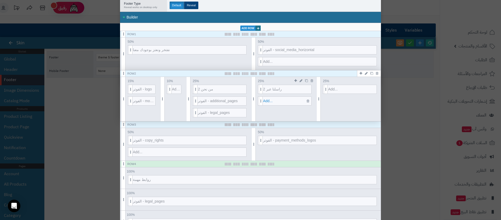
click at [285, 103] on span "Add..." at bounding box center [287, 101] width 49 height 9
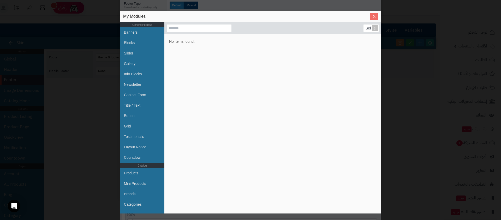
click at [373, 17] on icon "Close" at bounding box center [374, 16] width 4 height 4
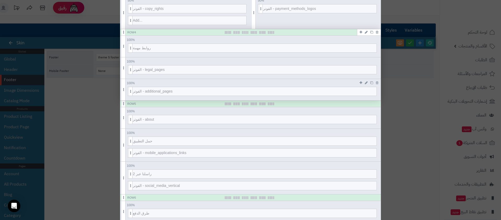
scroll to position [261, 0]
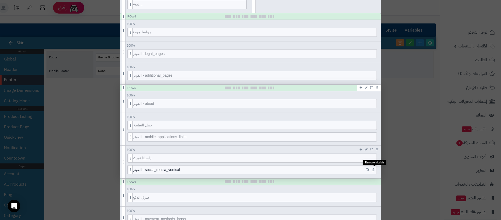
click at [374, 170] on icon at bounding box center [373, 169] width 3 height 3
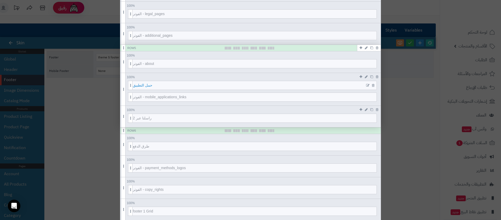
scroll to position [302, 0]
click at [369, 135] on link at bounding box center [366, 138] width 5 height 6
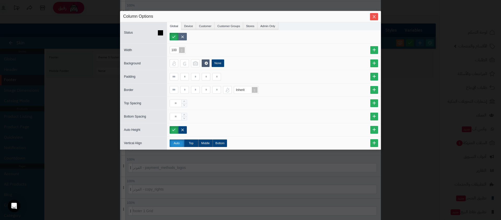
click at [180, 38] on label at bounding box center [182, 37] width 9 height 8
click at [376, 17] on span "Close" at bounding box center [374, 16] width 8 height 4
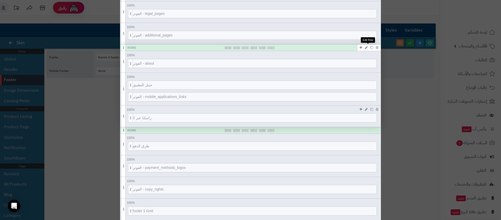
click at [367, 48] on icon at bounding box center [366, 47] width 3 height 3
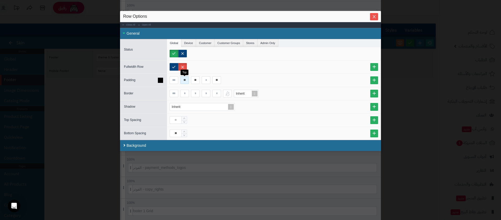
click at [187, 81] on input "**" at bounding box center [184, 81] width 9 height 8
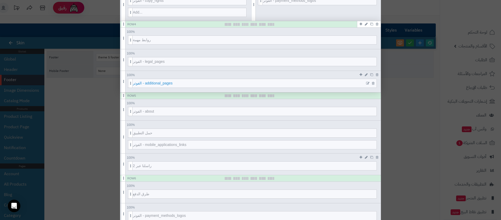
scroll to position [253, 0]
click at [370, 41] on icon at bounding box center [367, 41] width 3 height 4
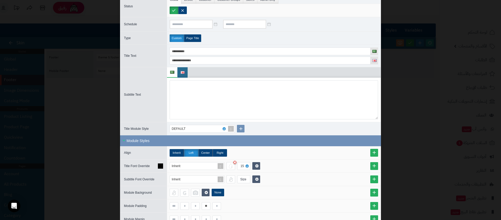
scroll to position [81, 0]
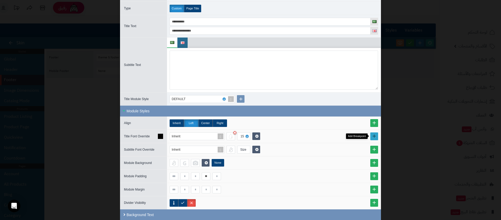
click at [378, 135] on link at bounding box center [375, 137] width 8 height 8
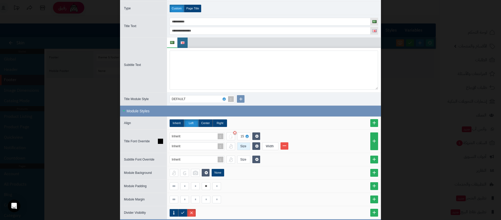
click at [241, 145] on div "Size" at bounding box center [244, 146] width 12 height 7
click at [252, 188] on div "13 Small" at bounding box center [250, 191] width 26 height 9
click at [274, 147] on div "Width" at bounding box center [270, 146] width 15 height 7
click at [277, 185] on div "Tablet Portrait" at bounding box center [276, 185] width 22 height 3
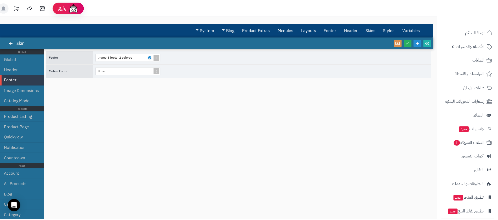
scroll to position [0, 0]
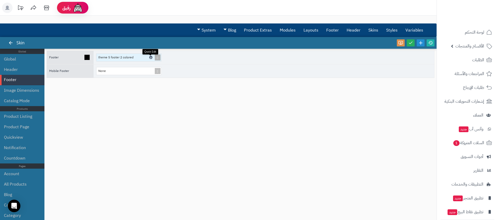
click at [150, 58] on icon at bounding box center [151, 57] width 2 height 2
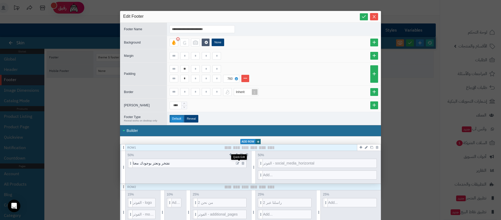
click at [238, 163] on icon at bounding box center [237, 164] width 3 height 4
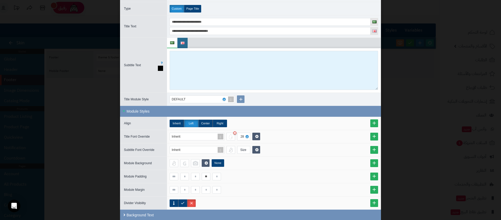
scroll to position [81, 0]
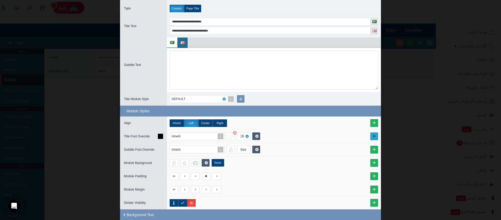
click at [374, 133] on link at bounding box center [375, 137] width 8 height 8
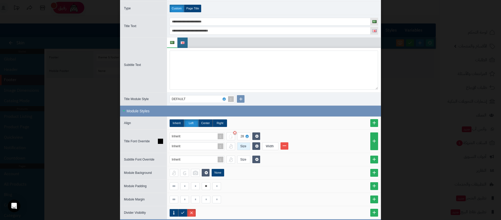
click at [249, 149] on div "Size" at bounding box center [244, 146] width 12 height 7
click at [246, 200] on div "Heading 5" at bounding box center [251, 201] width 22 height 3
click at [271, 147] on div "Width" at bounding box center [270, 146] width 15 height 7
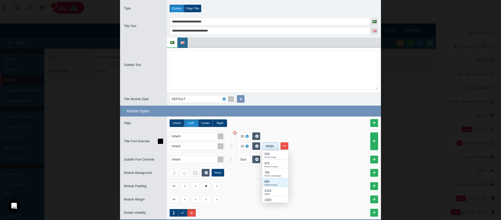
click at [272, 184] on div "Tablet Portrait" at bounding box center [276, 185] width 22 height 3
